Goal: Task Accomplishment & Management: Complete application form

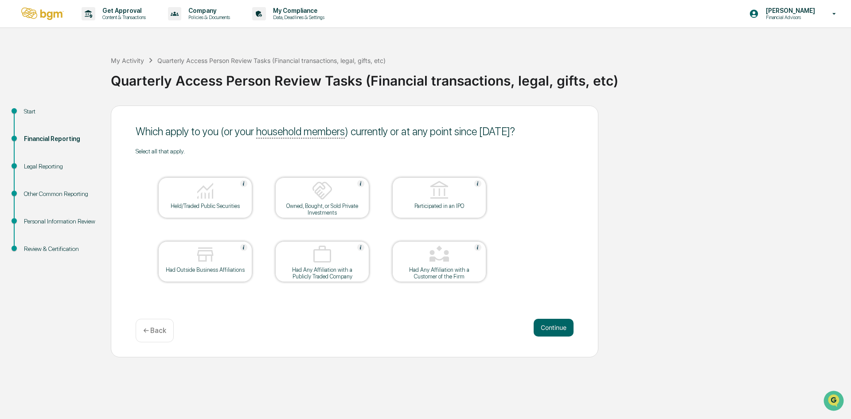
click at [225, 200] on div at bounding box center [205, 191] width 89 height 23
click at [235, 249] on div at bounding box center [205, 255] width 89 height 23
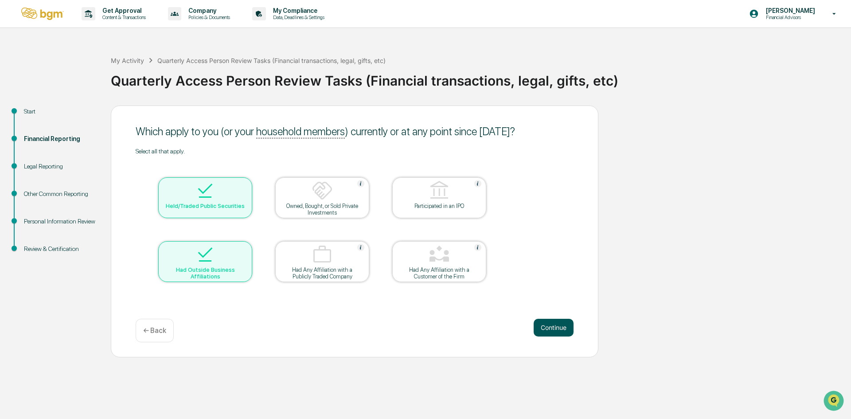
click at [553, 321] on button "Continue" at bounding box center [554, 328] width 40 height 18
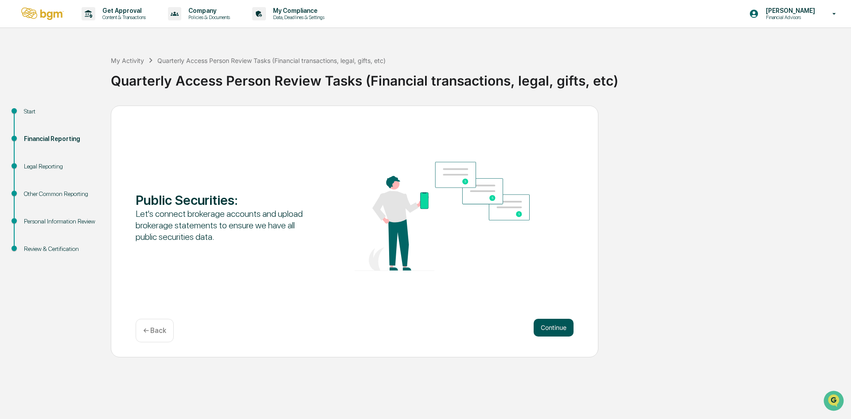
click at [559, 329] on button "Continue" at bounding box center [554, 328] width 40 height 18
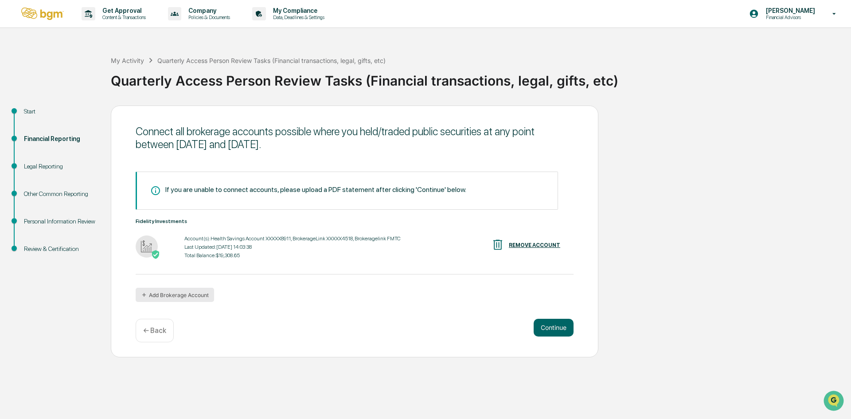
click at [182, 294] on button "Add Brokerage Account" at bounding box center [175, 295] width 78 height 14
click at [184, 294] on button "Add Brokerage Account" at bounding box center [175, 295] width 78 height 14
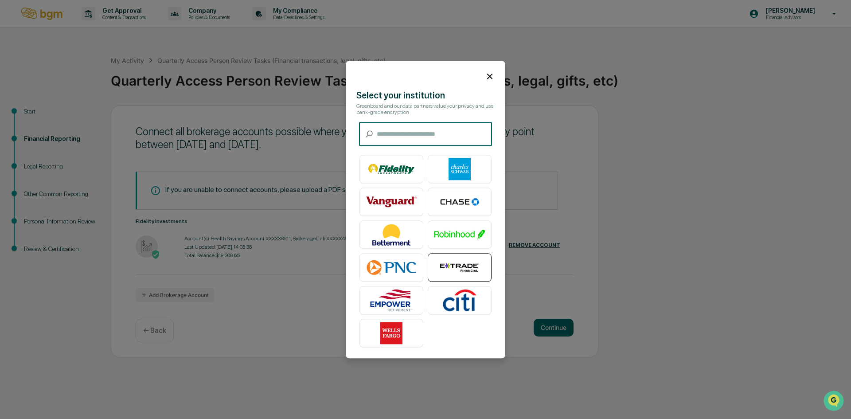
click at [457, 261] on img at bounding box center [459, 267] width 51 height 22
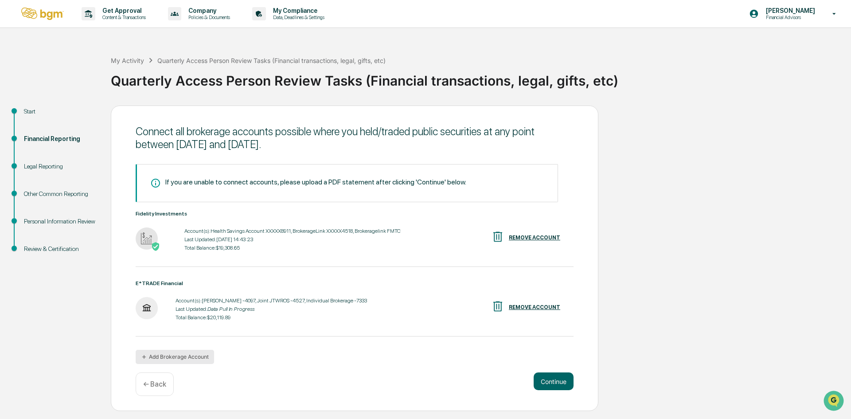
click at [200, 361] on button "Add Brokerage Account" at bounding box center [175, 357] width 78 height 14
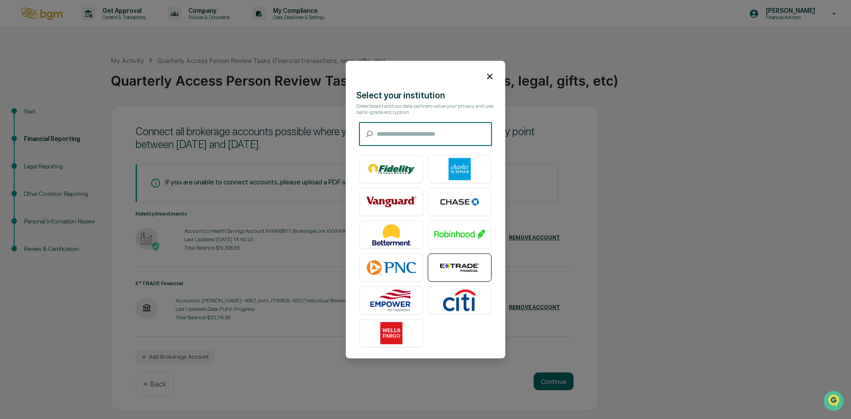
click at [477, 258] on img at bounding box center [459, 267] width 51 height 22
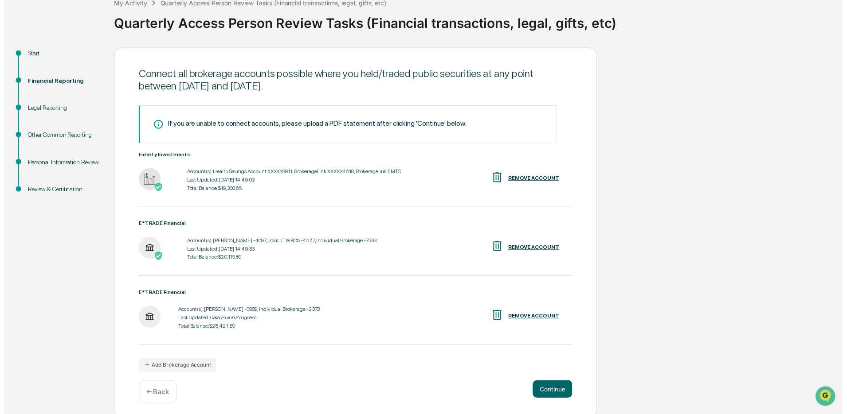
scroll to position [62, 0]
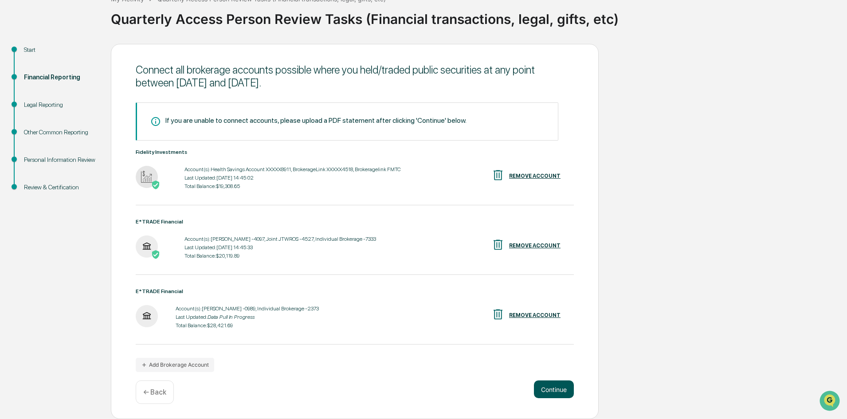
click at [544, 389] on button "Continue" at bounding box center [554, 389] width 40 height 18
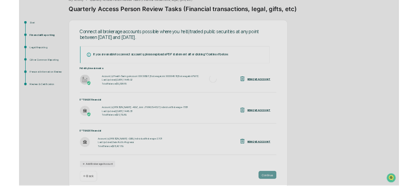
scroll to position [0, 0]
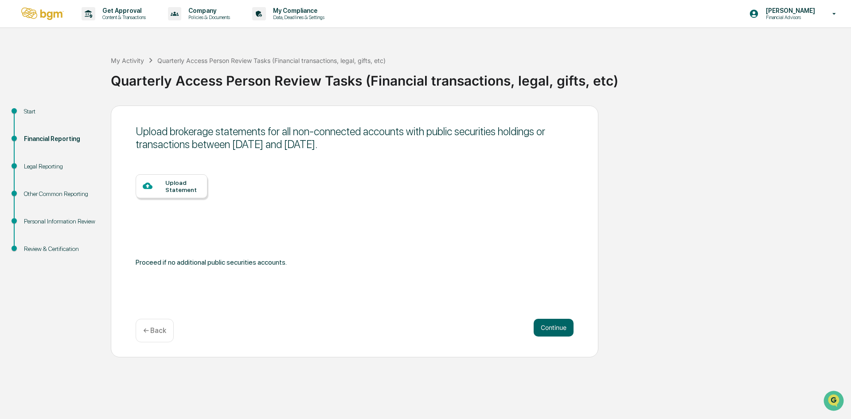
click at [33, 110] on div "Start" at bounding box center [60, 111] width 73 height 9
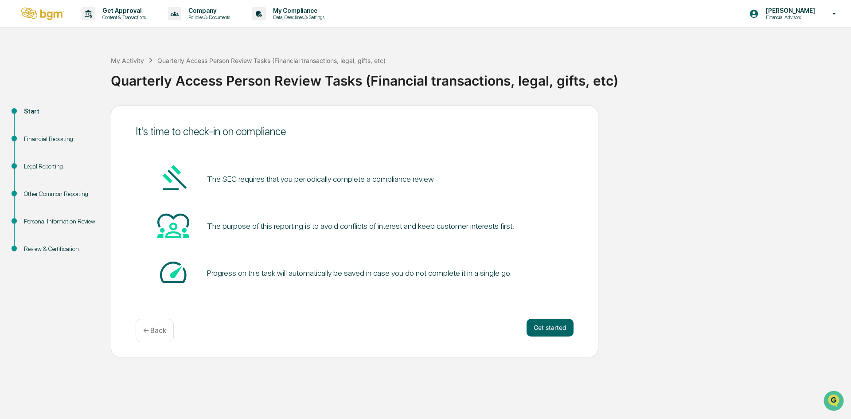
click at [61, 137] on div "Financial Reporting" at bounding box center [60, 138] width 73 height 9
click at [48, 139] on div "Financial Reporting" at bounding box center [60, 138] width 73 height 9
click at [49, 165] on div "Legal Reporting" at bounding box center [60, 166] width 73 height 9
click at [565, 330] on button "Get started" at bounding box center [550, 328] width 47 height 18
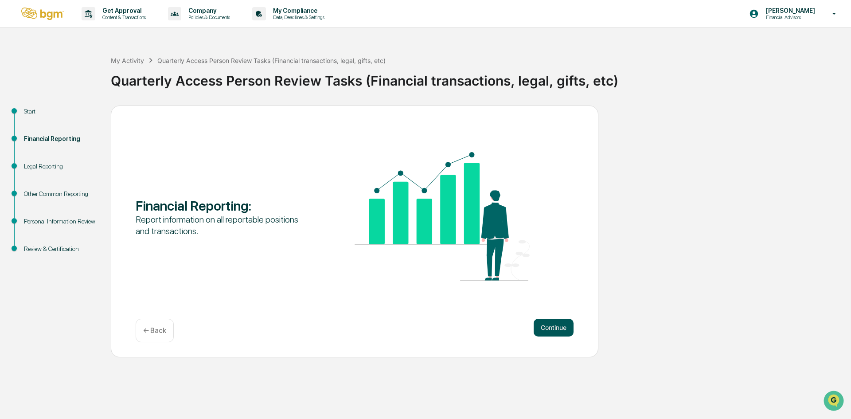
click at [561, 328] on button "Continue" at bounding box center [554, 328] width 40 height 18
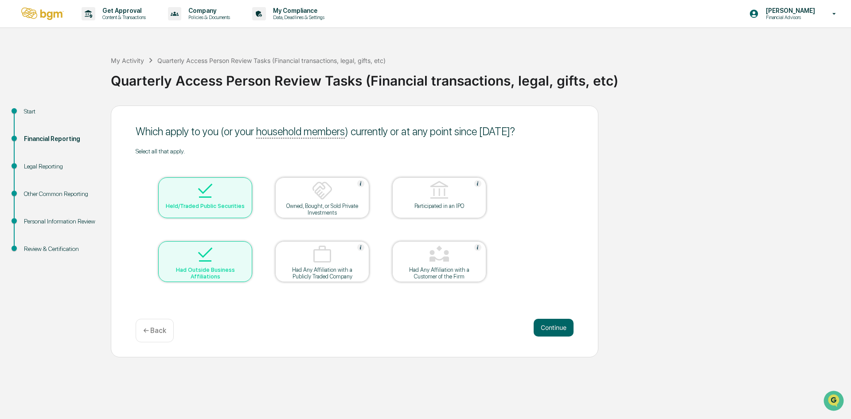
click at [245, 250] on div at bounding box center [205, 255] width 89 height 23
click at [217, 252] on div at bounding box center [205, 255] width 89 height 23
click at [240, 256] on div at bounding box center [205, 255] width 89 height 23
click at [231, 247] on div at bounding box center [205, 255] width 89 height 23
click at [558, 321] on button "Continue" at bounding box center [554, 328] width 40 height 18
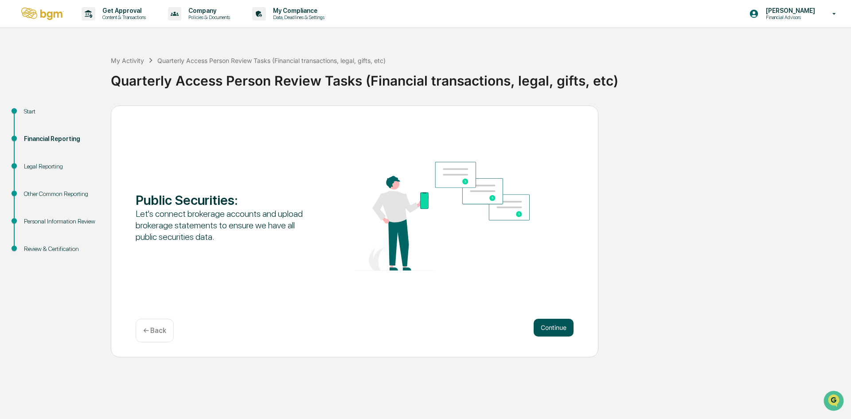
click at [559, 327] on button "Continue" at bounding box center [554, 328] width 40 height 18
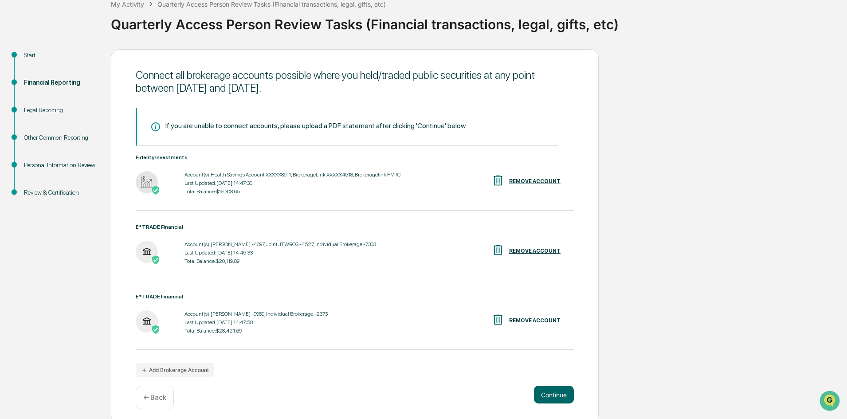
scroll to position [62, 0]
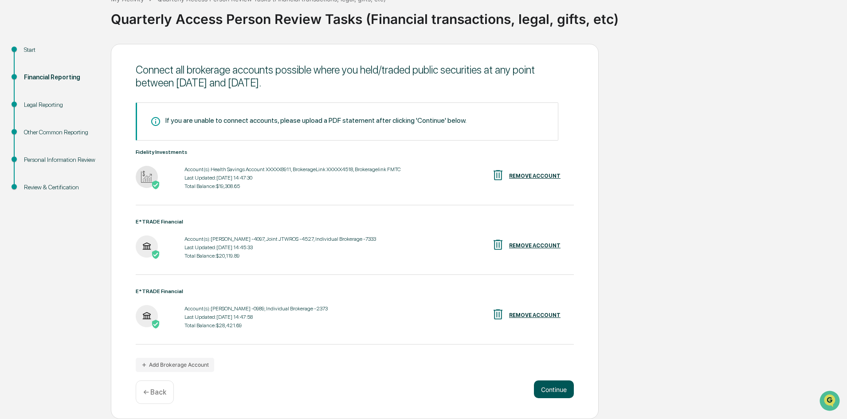
click at [553, 386] on button "Continue" at bounding box center [554, 389] width 40 height 18
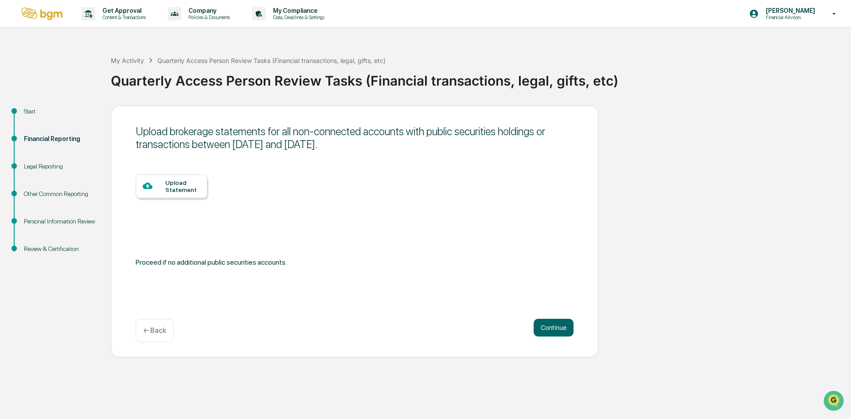
click at [175, 326] on div "Continue ← Back" at bounding box center [355, 330] width 438 height 23
click at [160, 326] on p "← Back" at bounding box center [154, 330] width 23 height 8
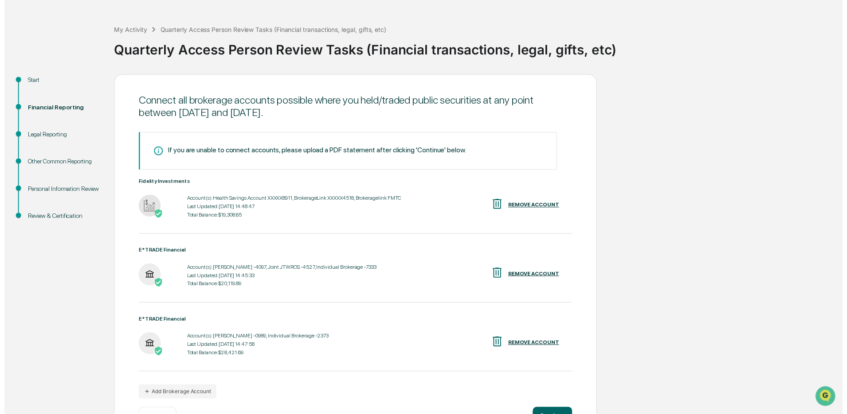
scroll to position [62, 0]
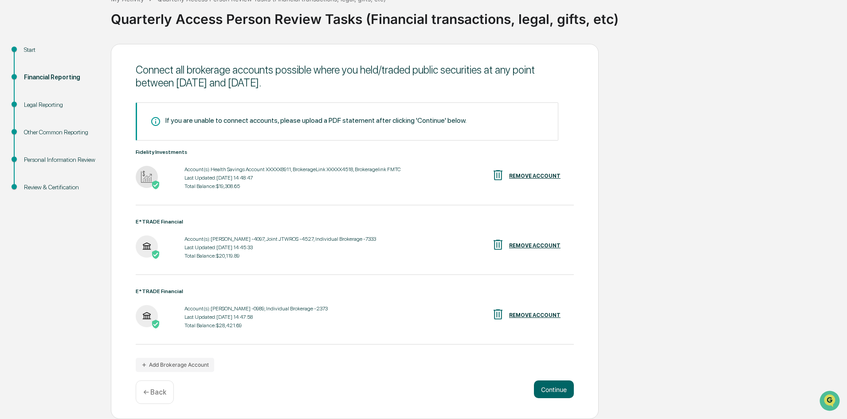
click at [548, 402] on div "Continue ← Back" at bounding box center [355, 391] width 438 height 23
click at [552, 394] on button "Continue" at bounding box center [554, 389] width 40 height 18
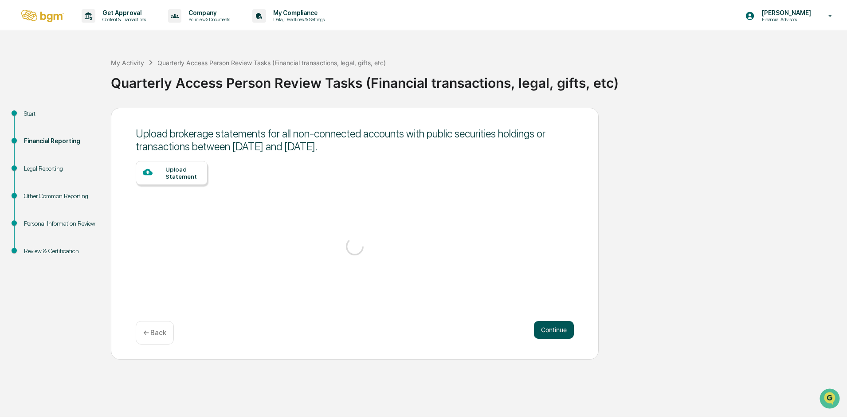
scroll to position [0, 0]
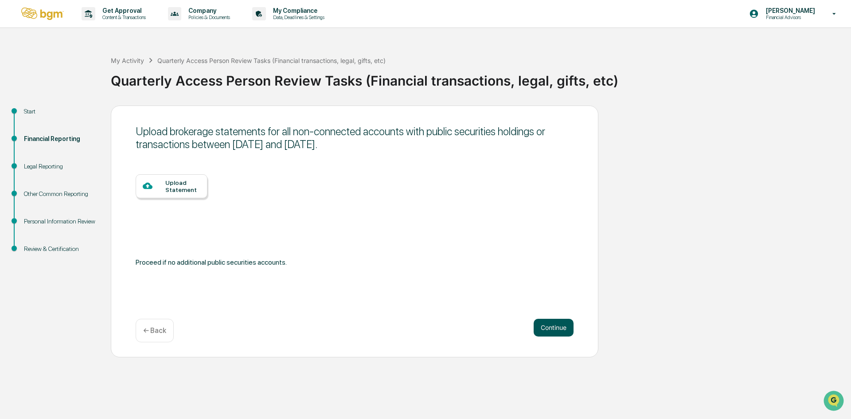
click at [561, 321] on button "Continue" at bounding box center [554, 328] width 40 height 18
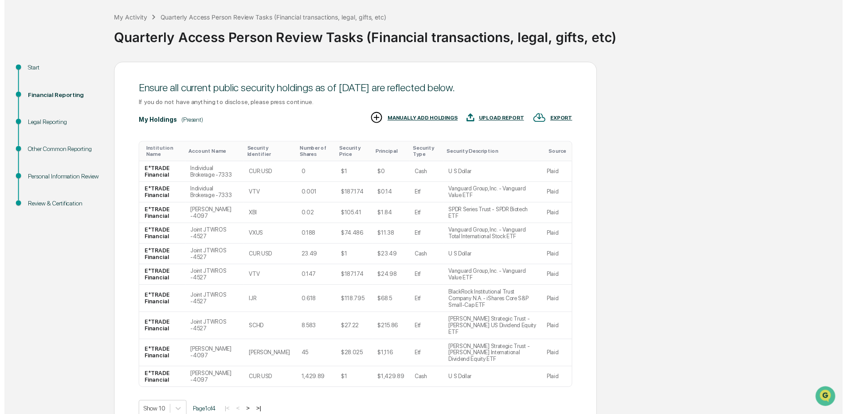
scroll to position [73, 0]
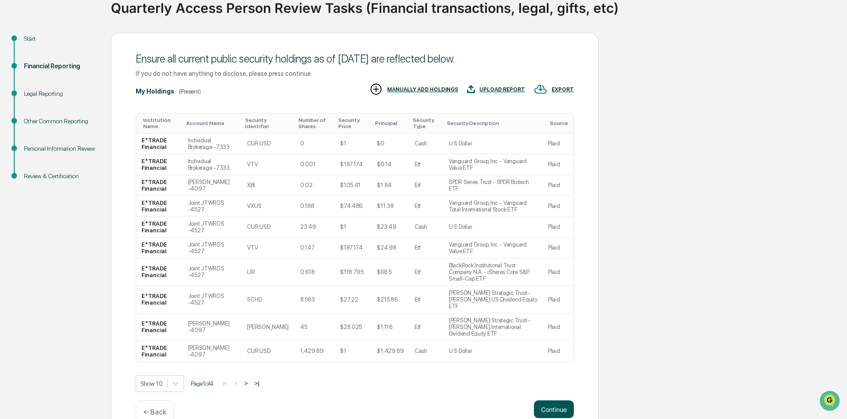
click at [560, 400] on button "Continue" at bounding box center [554, 409] width 40 height 18
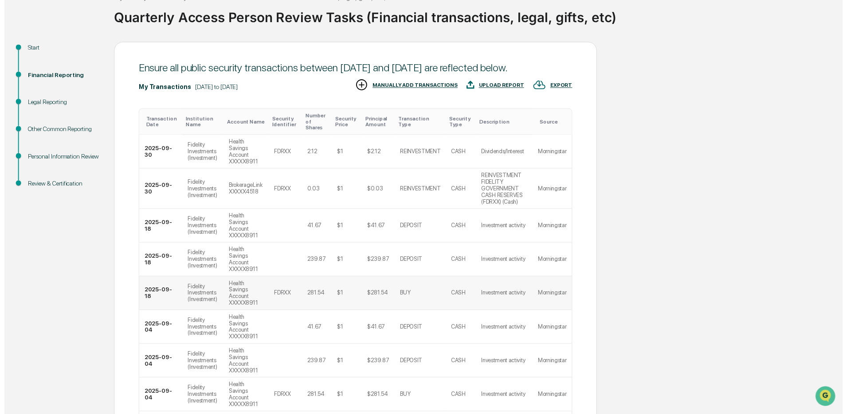
scroll to position [166, 0]
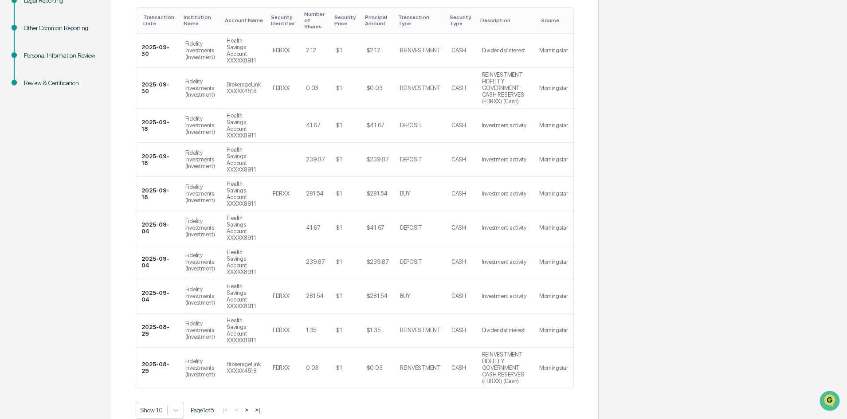
click at [556, 372] on div "Ensure all public security transactions between July 1, 2025 and September 30, …" at bounding box center [355, 203] width 488 height 526
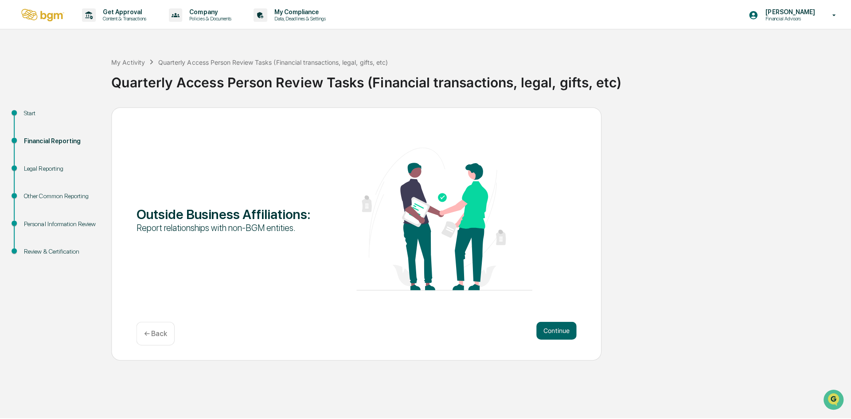
scroll to position [0, 0]
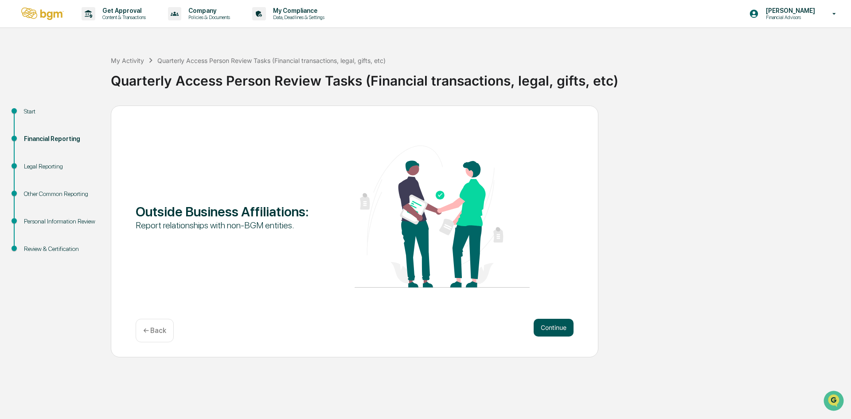
click at [547, 322] on button "Continue" at bounding box center [554, 328] width 40 height 18
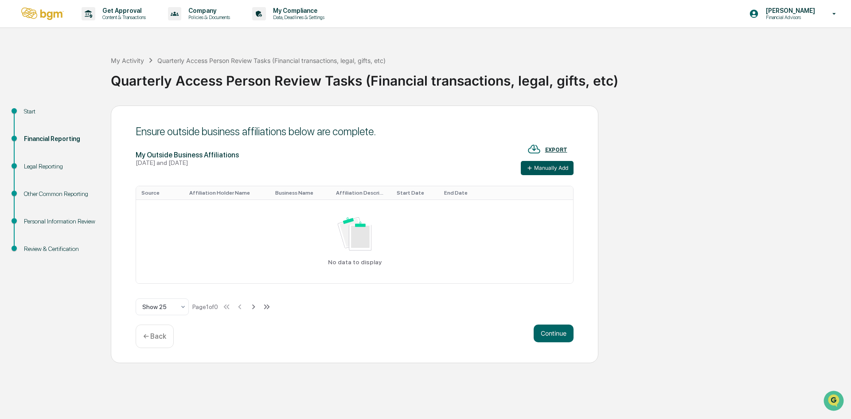
click at [553, 166] on button "Manually Add" at bounding box center [547, 168] width 53 height 14
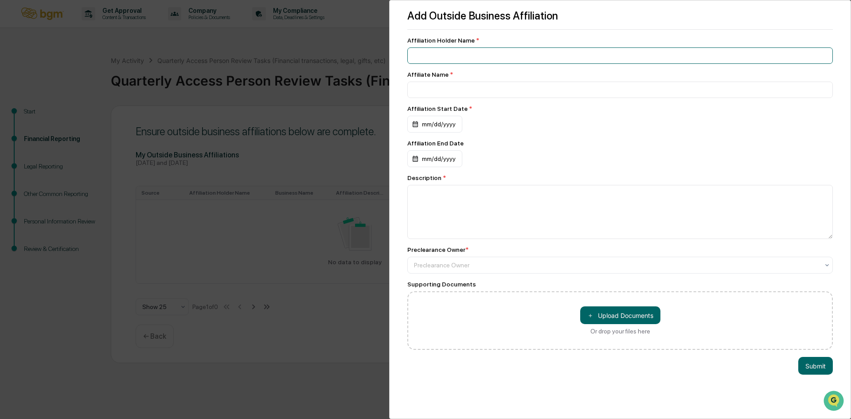
click at [457, 61] on input at bounding box center [620, 55] width 426 height 16
click at [475, 85] on input at bounding box center [620, 90] width 426 height 16
click at [457, 57] on input at bounding box center [620, 55] width 426 height 16
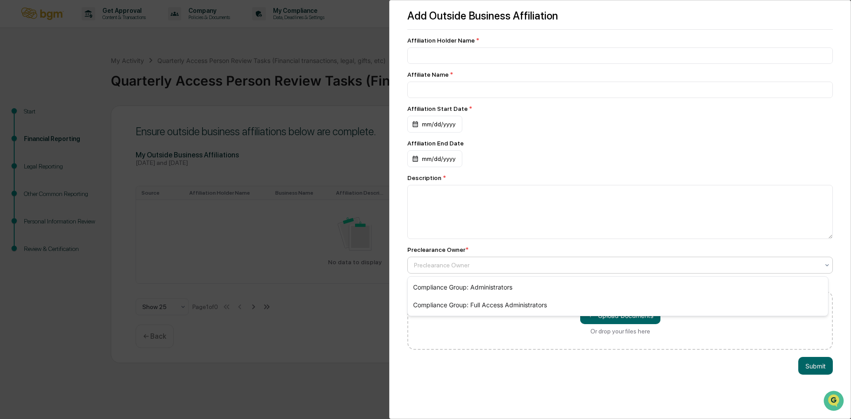
click at [535, 270] on div at bounding box center [616, 265] width 405 height 9
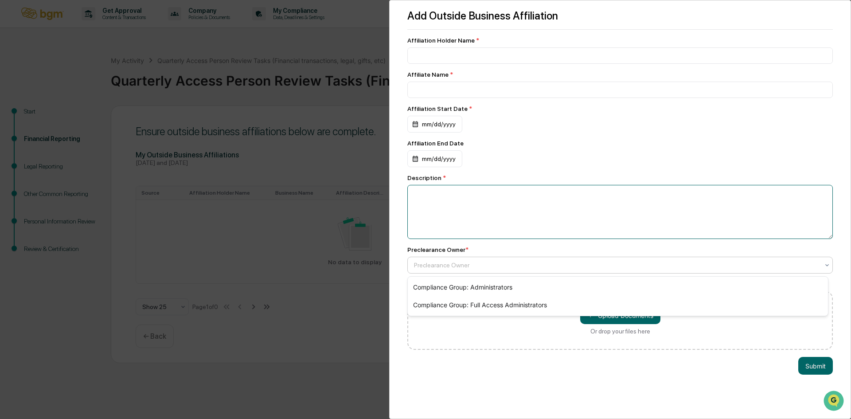
click at [488, 219] on textarea at bounding box center [620, 212] width 426 height 54
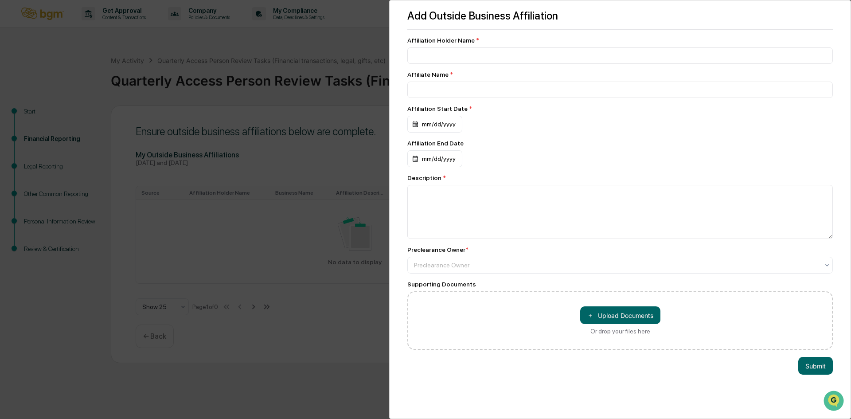
click at [529, 152] on div "mm/dd/yyyy" at bounding box center [620, 158] width 426 height 17
click at [494, 49] on input at bounding box center [620, 55] width 426 height 16
click at [448, 265] on div at bounding box center [616, 265] width 405 height 9
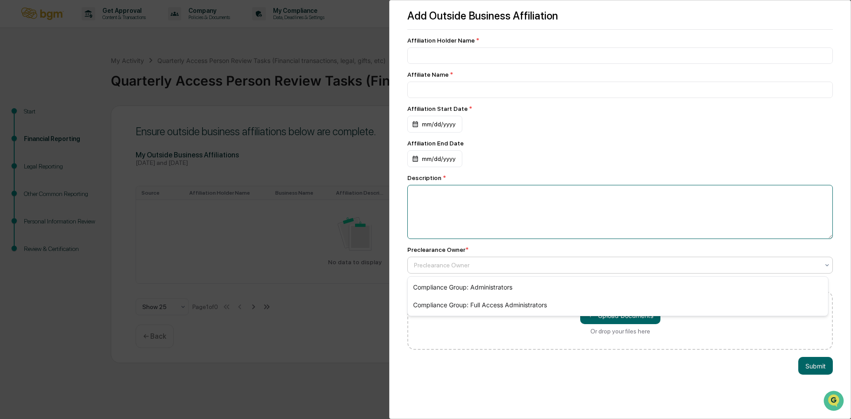
click at [507, 235] on textarea at bounding box center [620, 212] width 426 height 54
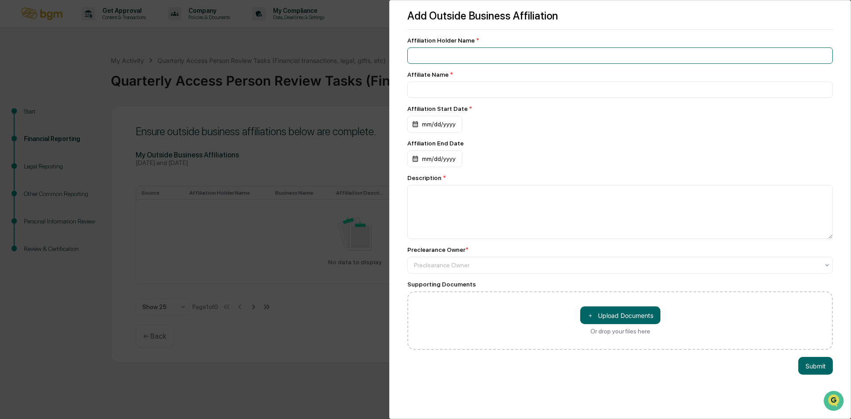
click at [476, 51] on input at bounding box center [620, 55] width 426 height 16
type input "*********"
click at [427, 125] on div "mm/dd/yyyy" at bounding box center [434, 124] width 55 height 17
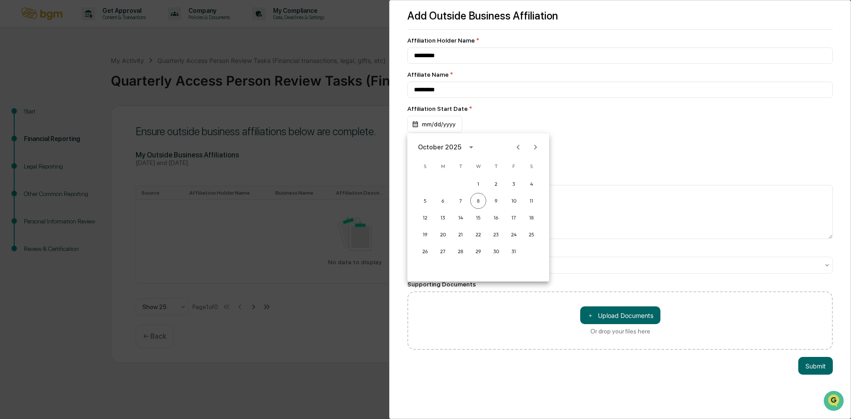
click at [464, 148] on button "calendar view is open, switch to year view" at bounding box center [471, 147] width 14 height 14
click at [464, 148] on button "year view is open, switch to calendar view" at bounding box center [471, 147] width 14 height 14
click at [464, 148] on button "calendar view is open, switch to year view" at bounding box center [471, 147] width 14 height 14
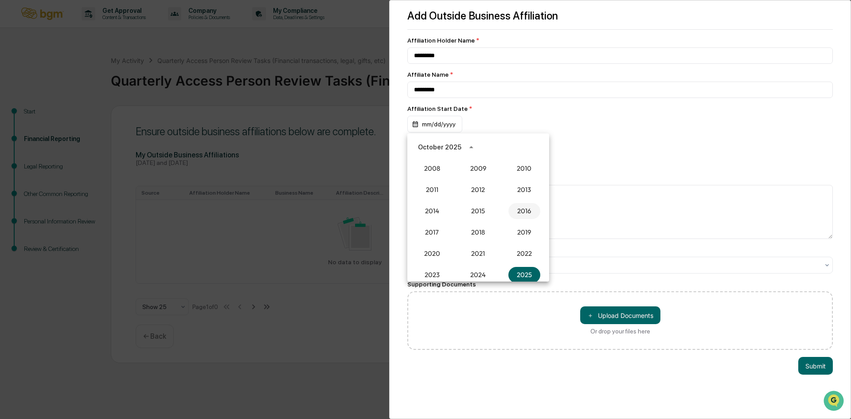
click at [521, 216] on button "2016" at bounding box center [524, 211] width 32 height 16
click at [487, 192] on button "May" at bounding box center [478, 192] width 32 height 16
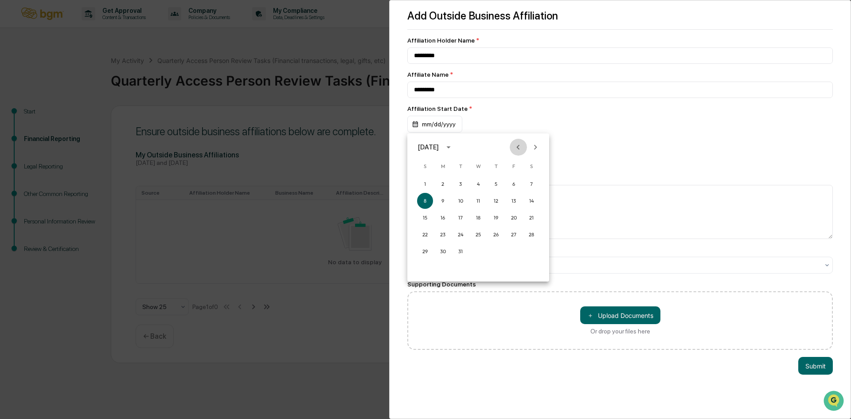
click at [522, 148] on icon "Previous month" at bounding box center [518, 147] width 10 height 10
click at [520, 149] on icon "Previous month" at bounding box center [518, 147] width 10 height 10
click at [496, 258] on button "31" at bounding box center [496, 251] width 16 height 16
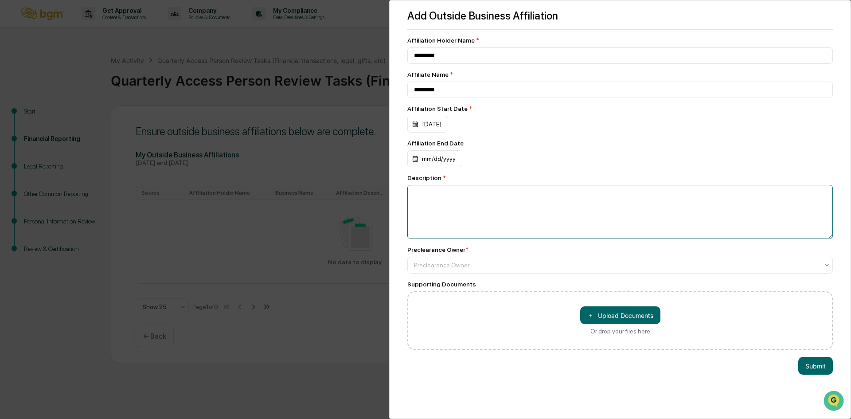
click at [450, 199] on textarea at bounding box center [620, 212] width 426 height 54
type textarea "********"
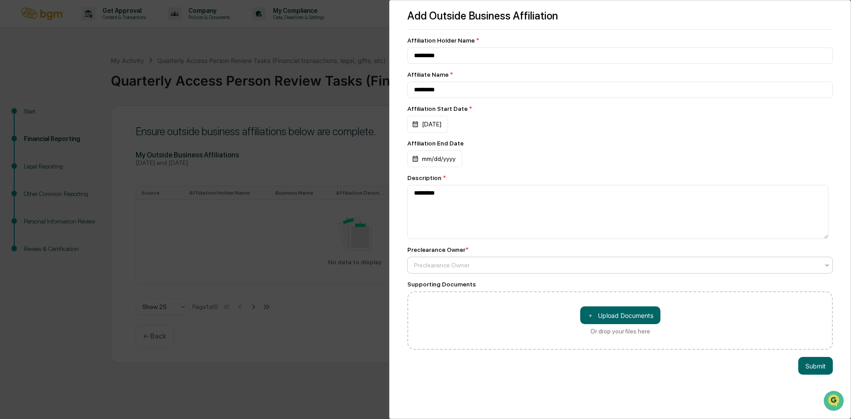
click at [623, 266] on div at bounding box center [616, 265] width 405 height 9
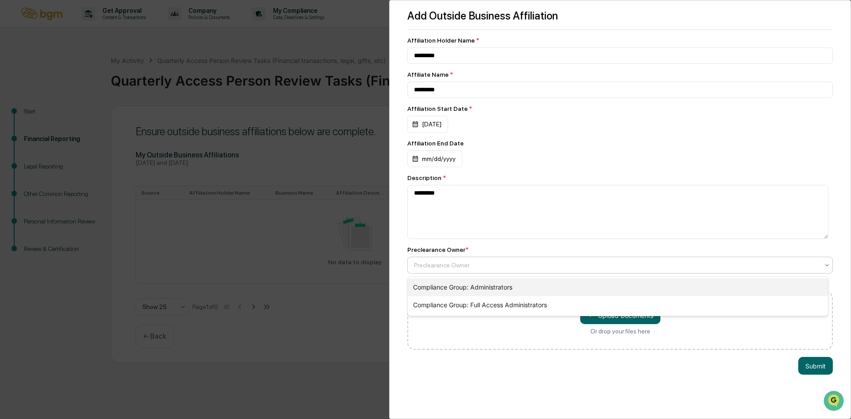
click at [493, 292] on div "Compliance Group: Administrators" at bounding box center [618, 287] width 420 height 18
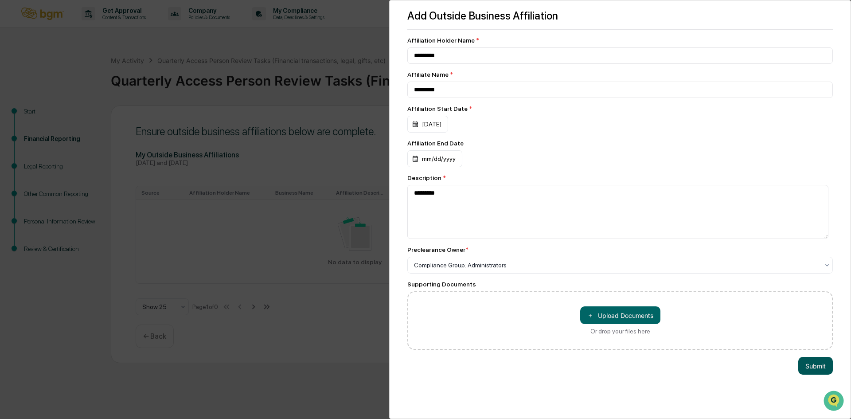
click at [799, 365] on button "Submit" at bounding box center [815, 366] width 35 height 18
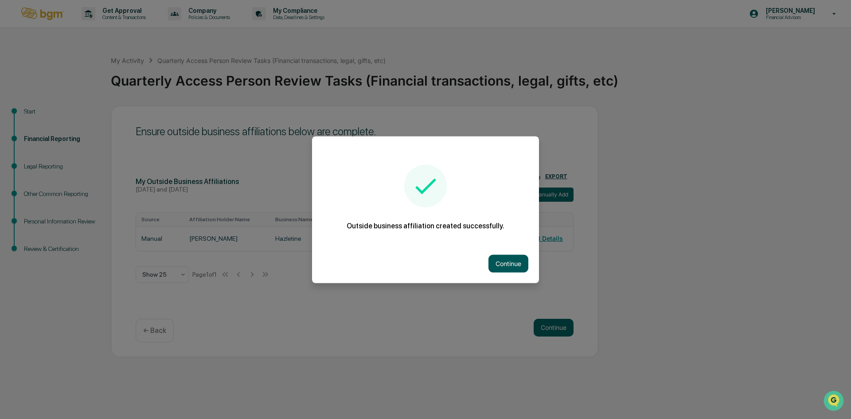
click at [495, 263] on button "Continue" at bounding box center [508, 263] width 40 height 18
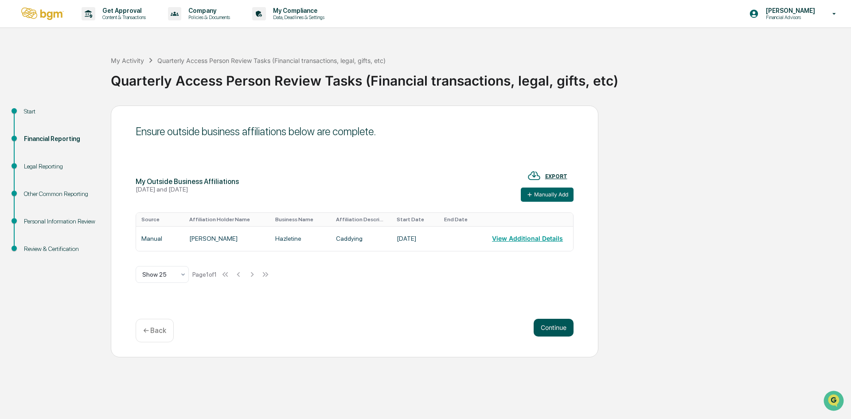
click at [545, 327] on button "Continue" at bounding box center [554, 328] width 40 height 18
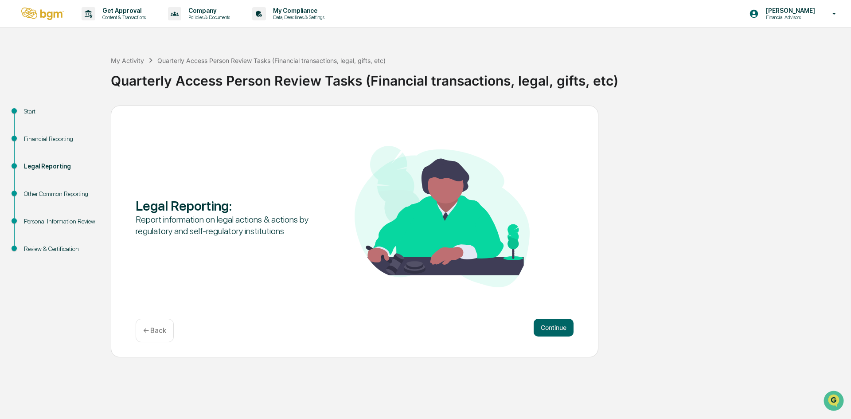
click at [545, 327] on button "Continue" at bounding box center [554, 328] width 40 height 18
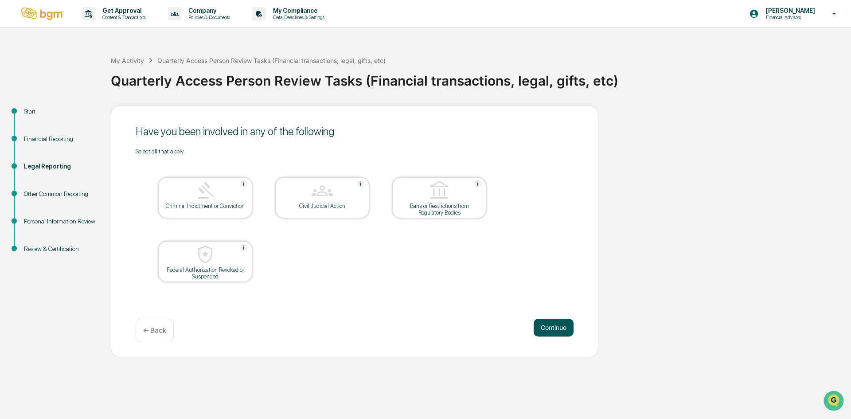
click at [559, 320] on button "Continue" at bounding box center [554, 328] width 40 height 18
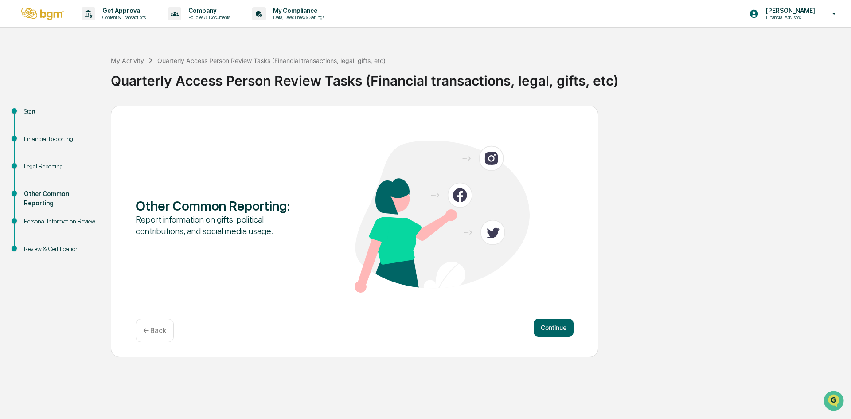
click at [559, 320] on button "Continue" at bounding box center [554, 328] width 40 height 18
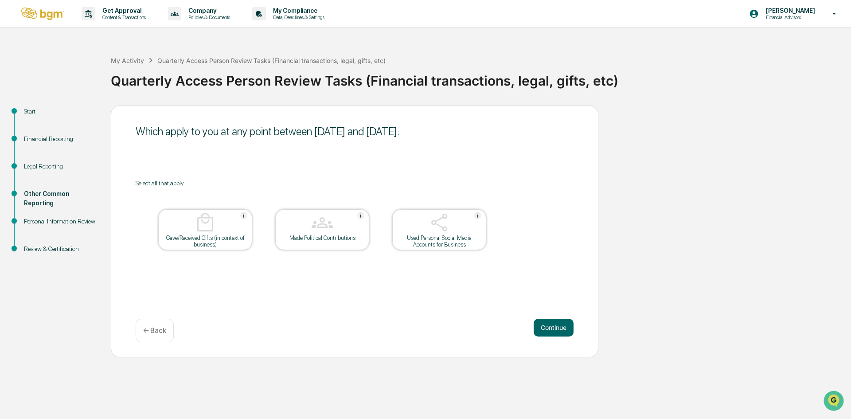
click at [447, 212] on img at bounding box center [439, 222] width 21 height 21
click at [546, 317] on div "Which apply to you at any point between July 1, 2025 and September 30, 2025. Se…" at bounding box center [355, 231] width 488 height 252
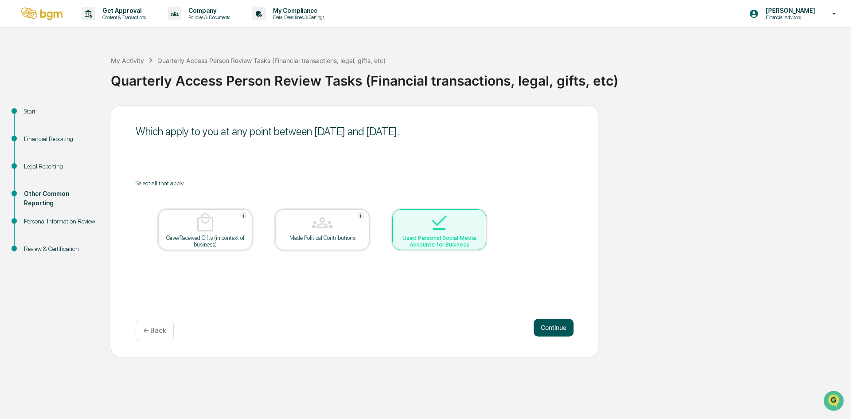
click at [550, 326] on button "Continue" at bounding box center [554, 328] width 40 height 18
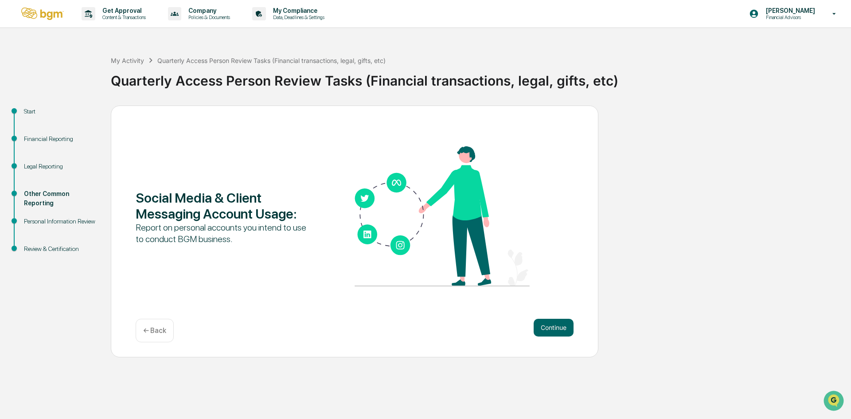
click at [534, 302] on div "Social Media & Client Messaging Account Usage : Report on personal accounts you…" at bounding box center [355, 231] width 488 height 252
click at [541, 315] on div "Social Media & Client Messaging Account Usage : Report on personal accounts you…" at bounding box center [355, 231] width 488 height 252
click at [542, 322] on button "Continue" at bounding box center [554, 328] width 40 height 18
click at [559, 316] on div "Social Media & Client Messaging Account Usage : Report on personal accounts you…" at bounding box center [355, 231] width 488 height 252
click at [555, 324] on button "Continue" at bounding box center [554, 328] width 40 height 18
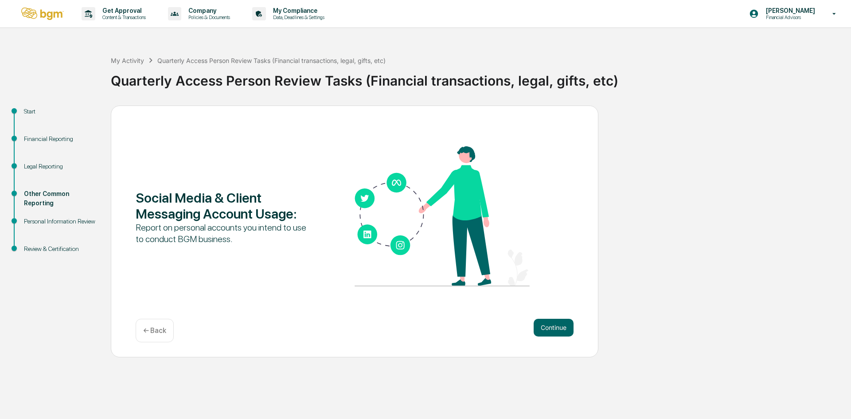
click at [151, 335] on div "← Back" at bounding box center [155, 330] width 38 height 23
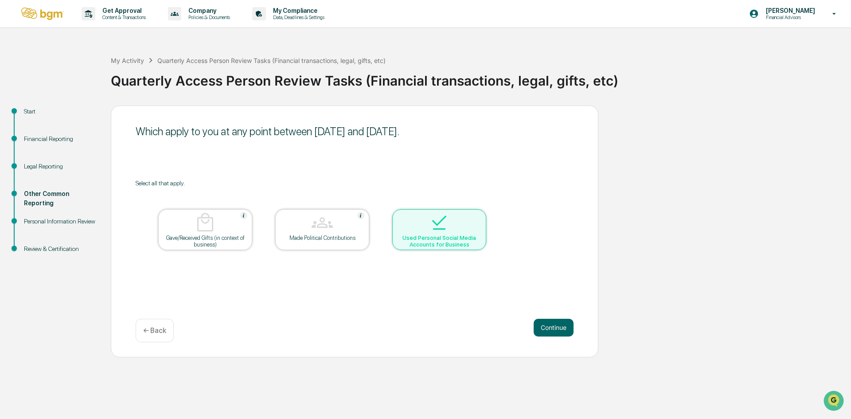
click at [438, 219] on img at bounding box center [439, 222] width 21 height 21
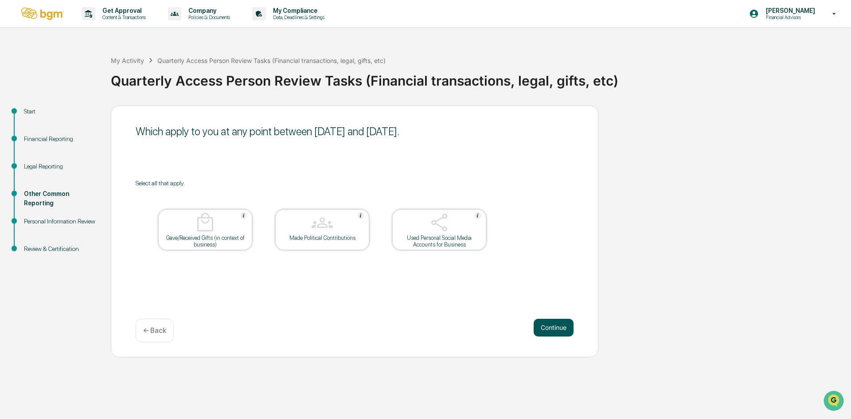
drag, startPoint x: 525, startPoint y: 319, endPoint x: 552, endPoint y: 328, distance: 27.9
click at [530, 322] on div "Continue ← Back" at bounding box center [355, 330] width 438 height 23
click at [552, 328] on button "Continue" at bounding box center [554, 328] width 40 height 18
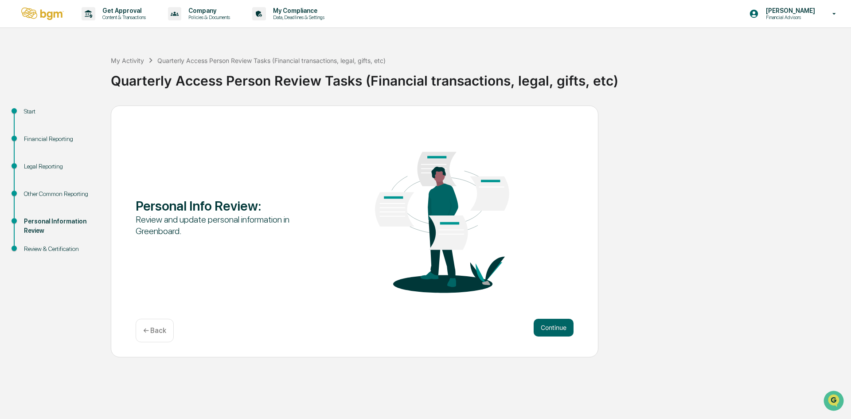
click at [554, 328] on button "Continue" at bounding box center [554, 328] width 40 height 18
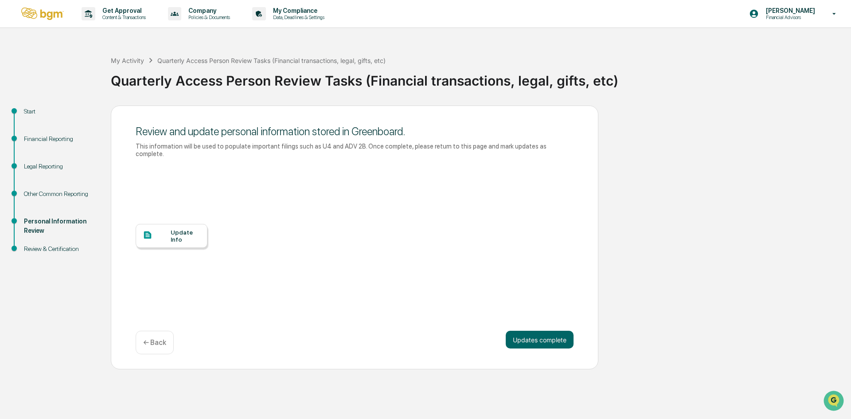
click at [169, 231] on div at bounding box center [157, 235] width 28 height 11
click at [535, 337] on button "Updates complete" at bounding box center [540, 340] width 68 height 18
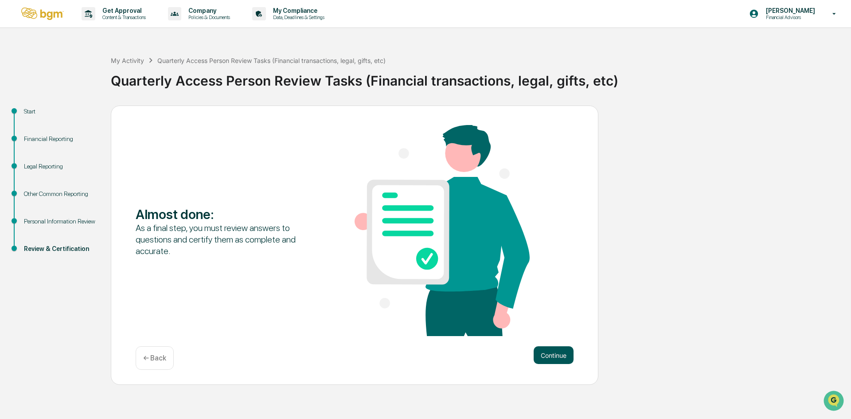
click at [551, 359] on button "Continue" at bounding box center [554, 355] width 40 height 18
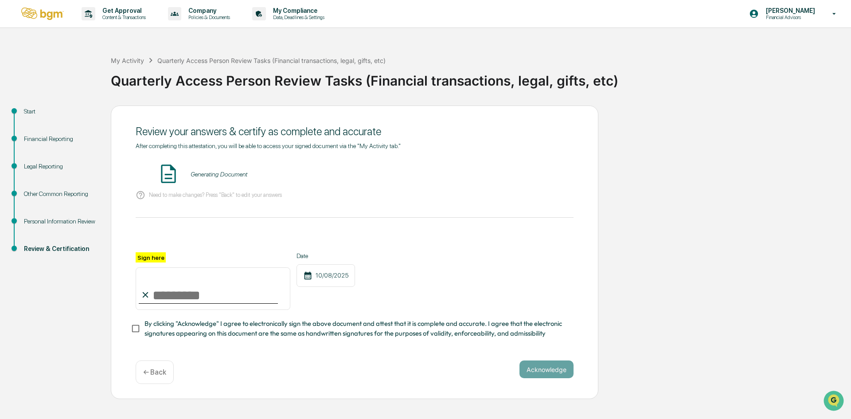
click at [202, 289] on input "Sign here" at bounding box center [213, 288] width 155 height 43
type input "*"
type input "**********"
click at [229, 335] on span "By clicking "Acknowledge" I agree to electronically sign the above document and…" at bounding box center [356, 329] width 422 height 20
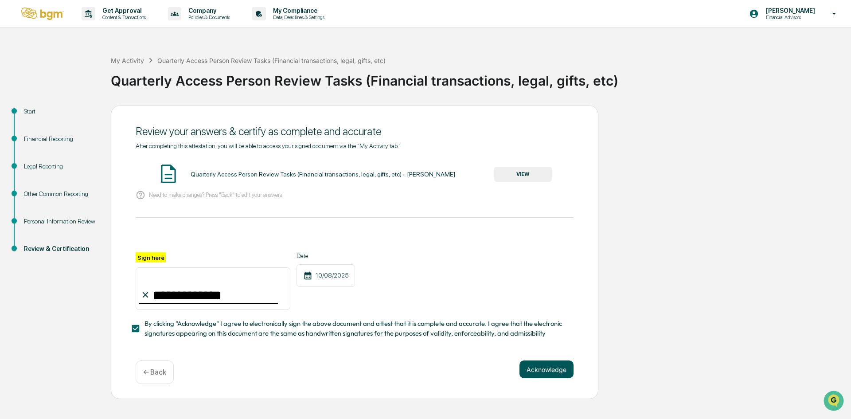
click at [564, 371] on button "Acknowledge" at bounding box center [546, 369] width 54 height 18
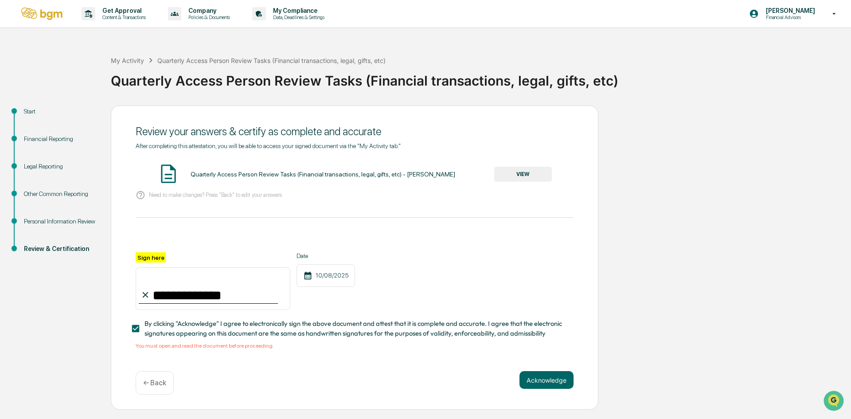
click at [531, 172] on button "VIEW" at bounding box center [523, 174] width 58 height 15
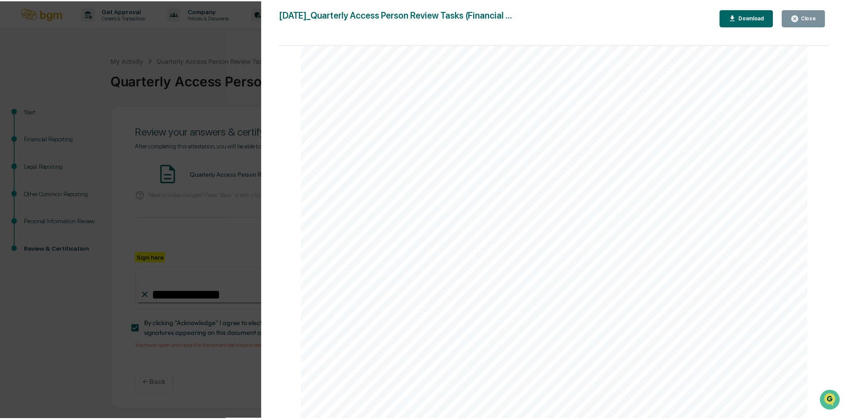
scroll to position [3778, 0]
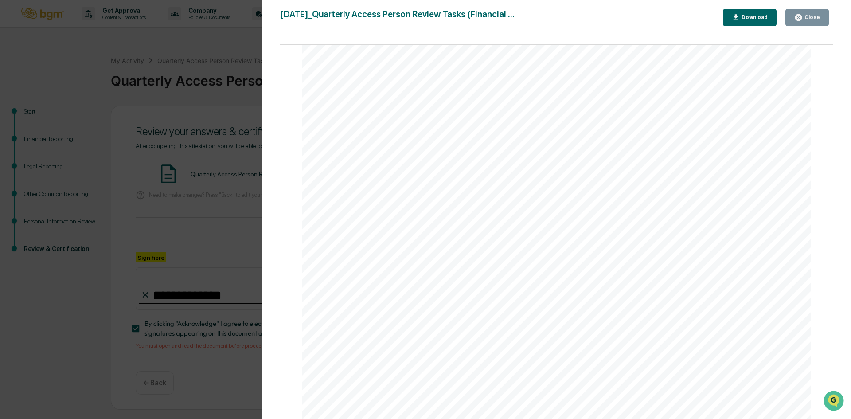
click at [809, 15] on div "Close" at bounding box center [811, 17] width 17 height 6
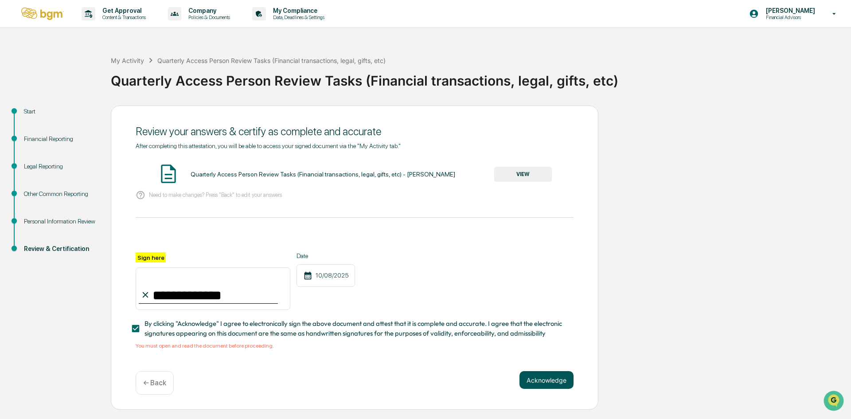
click at [562, 379] on button "Acknowledge" at bounding box center [546, 380] width 54 height 18
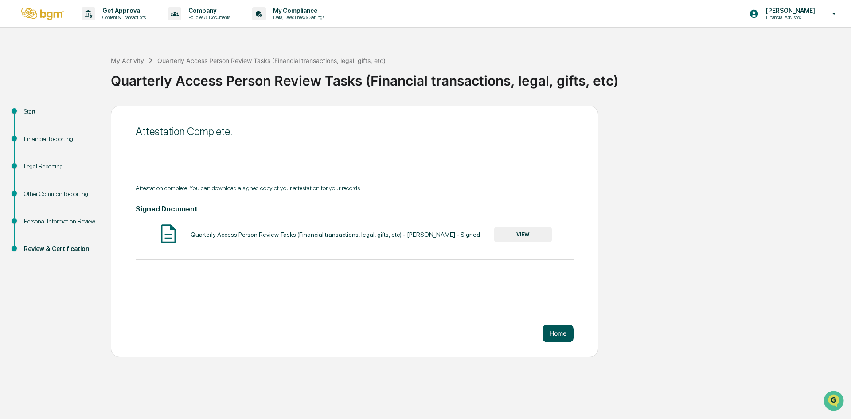
click at [561, 339] on button "Home" at bounding box center [558, 333] width 31 height 18
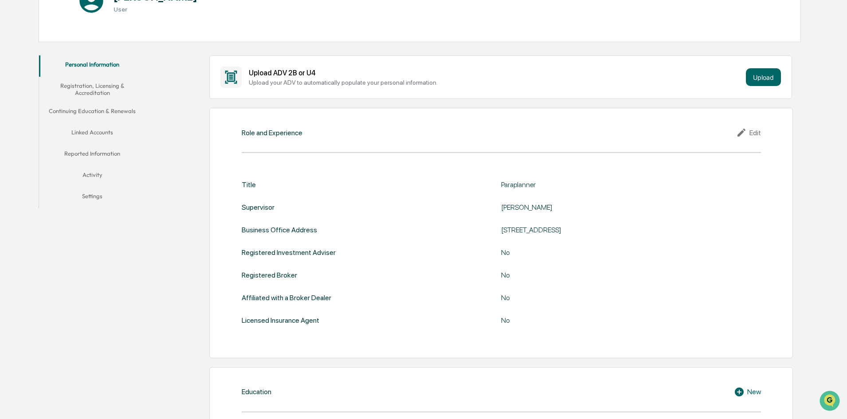
scroll to position [129, 0]
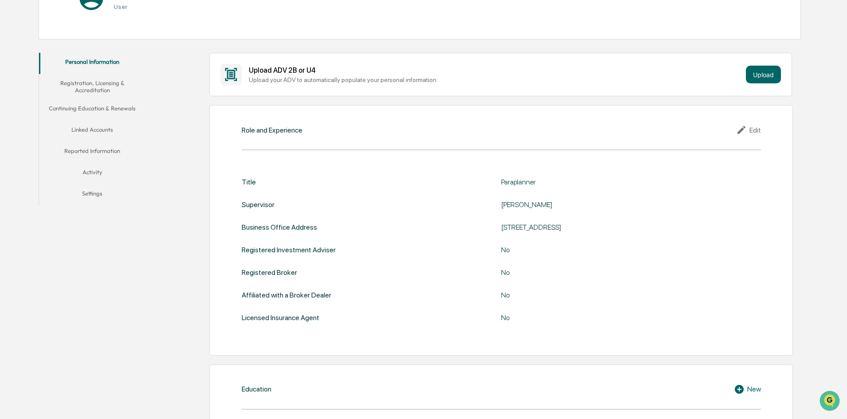
click at [752, 128] on div "Edit" at bounding box center [748, 130] width 25 height 11
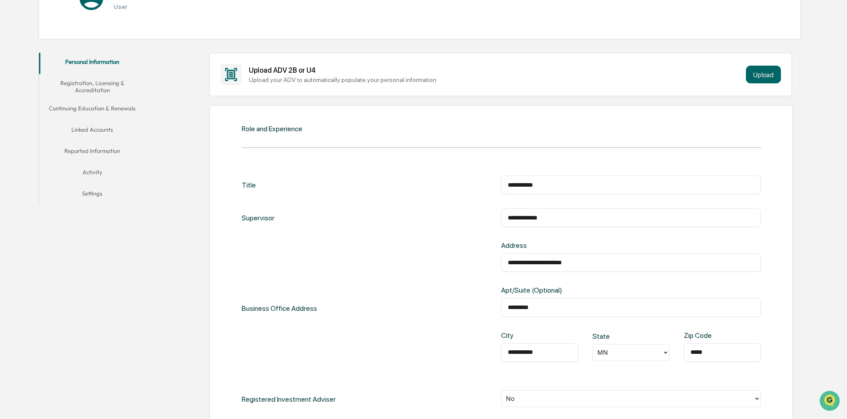
click at [561, 182] on input "**********" at bounding box center [631, 184] width 246 height 9
drag, startPoint x: 561, startPoint y: 182, endPoint x: 335, endPoint y: 164, distance: 226.8
click at [360, 162] on div "**********" at bounding box center [500, 330] width 583 height 451
type input "**********"
click at [254, 227] on div "Supervisor" at bounding box center [258, 217] width 33 height 19
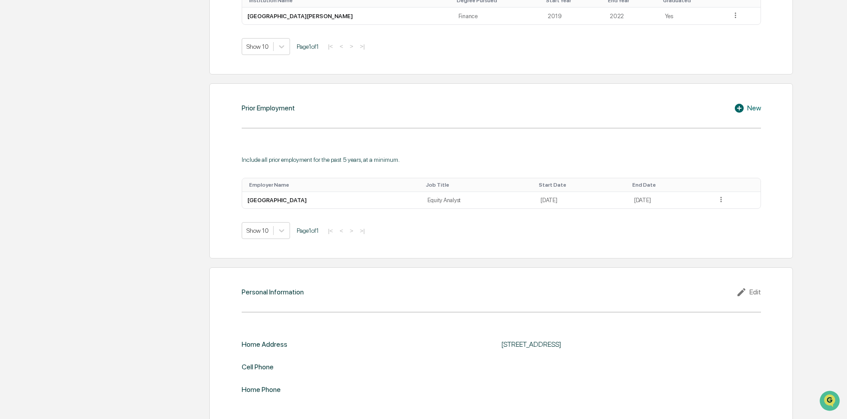
scroll to position [809, 0]
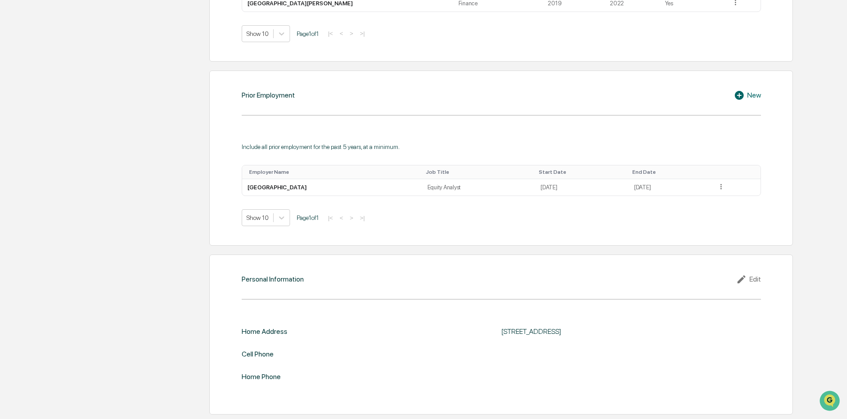
click at [744, 278] on icon at bounding box center [742, 279] width 13 height 11
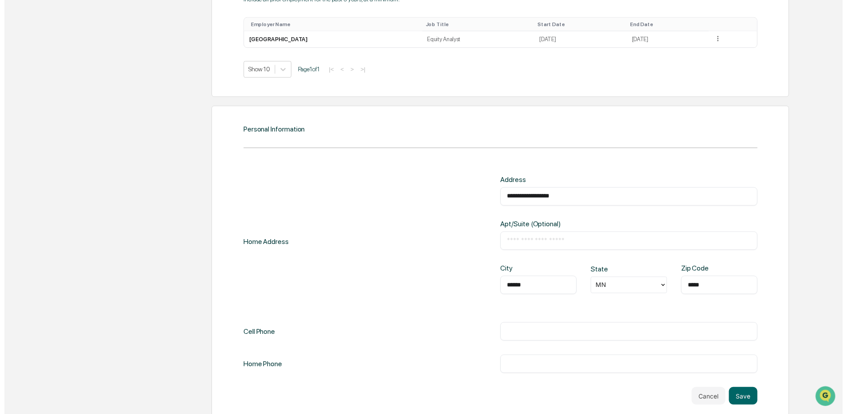
scroll to position [970, 0]
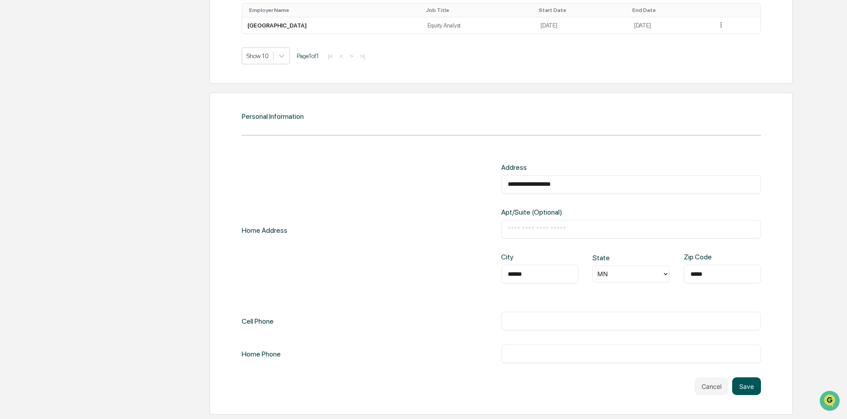
click at [747, 382] on button "Save" at bounding box center [746, 386] width 29 height 18
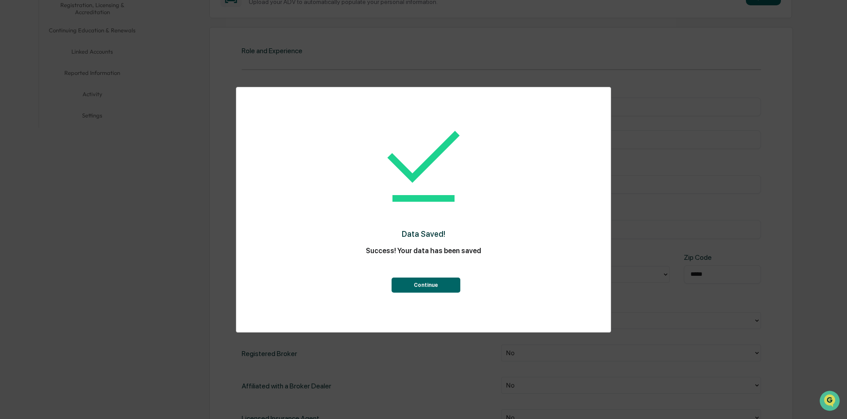
scroll to position [207, 0]
click at [430, 285] on button "Continue" at bounding box center [425, 284] width 69 height 15
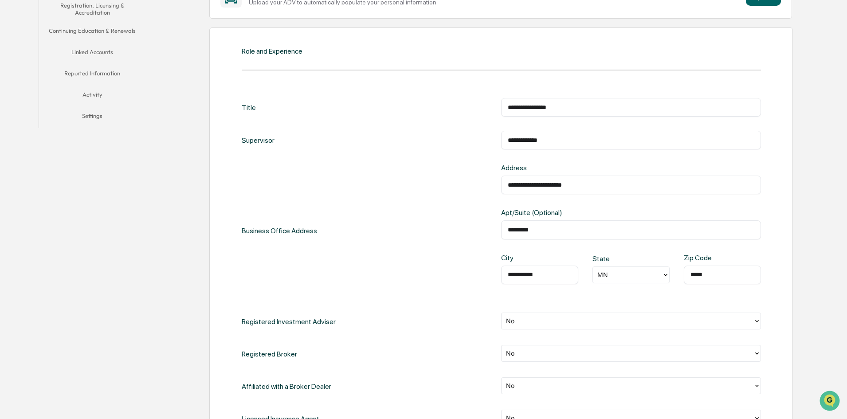
scroll to position [0, 0]
